Goal: Information Seeking & Learning: Learn about a topic

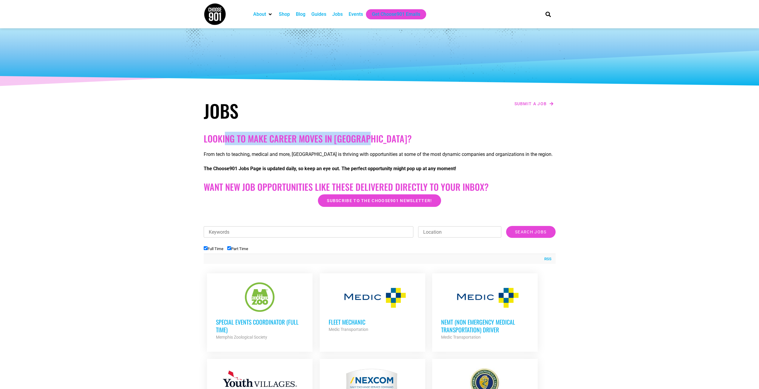
drag, startPoint x: 226, startPoint y: 143, endPoint x: 420, endPoint y: 142, distance: 193.5
click at [420, 142] on h2 "Looking to make career moves in [GEOGRAPHIC_DATA]?" at bounding box center [380, 138] width 352 height 11
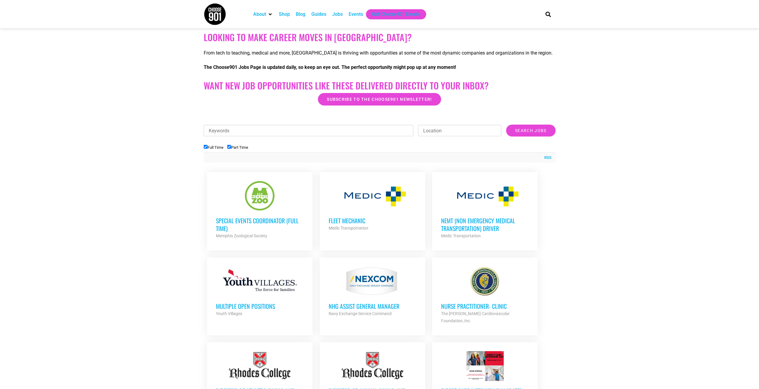
scroll to position [119, 0]
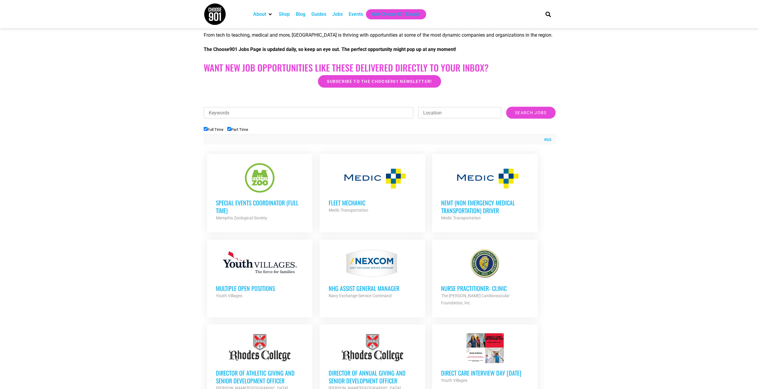
click at [356, 205] on h3 "Fleet Mechanic" at bounding box center [373, 203] width 88 height 8
